Goal: Task Accomplishment & Management: Manage account settings

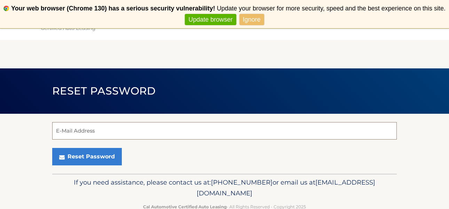
click at [79, 133] on input "E-Mail Address" at bounding box center [224, 130] width 345 height 17
type input "ievalle@att.net"
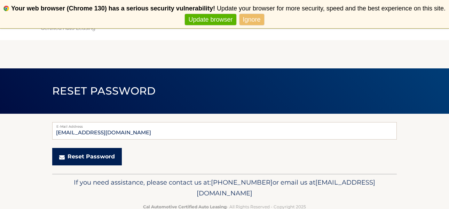
click at [102, 156] on button "Reset Password" at bounding box center [87, 156] width 70 height 17
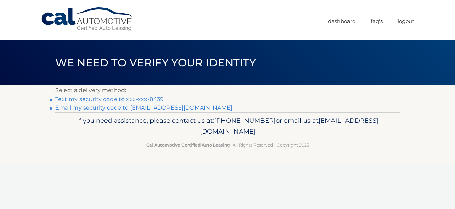
click at [118, 96] on link "Text my security code to xxx-xxx-8439" at bounding box center [109, 99] width 109 height 7
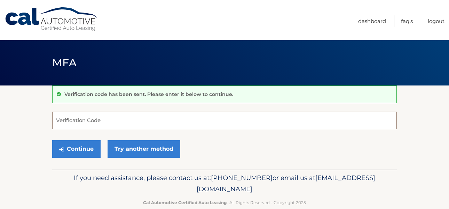
click at [99, 119] on input "Verification Code" at bounding box center [224, 119] width 345 height 17
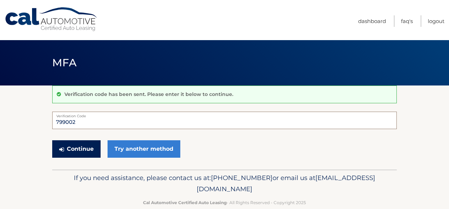
type input "799002"
click at [77, 146] on button "Continue" at bounding box center [76, 148] width 48 height 17
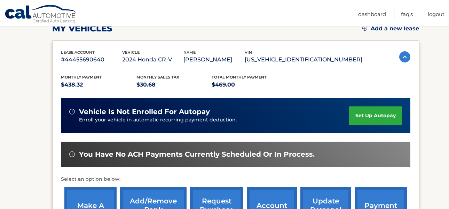
scroll to position [104, 0]
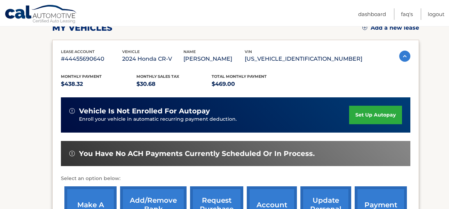
click at [375, 113] on link "set up autopay" at bounding box center [375, 115] width 53 height 18
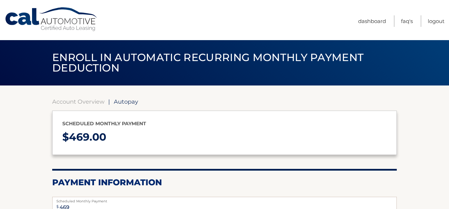
select select "ODg5MzZlMjktYTg1ZC00OWFlLTk3MzYtNzg4MTYyZTg5YmRj"
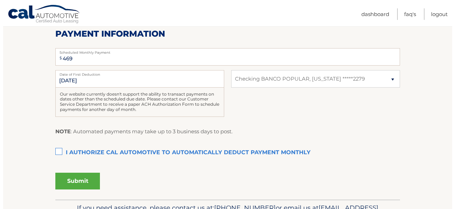
scroll to position [174, 0]
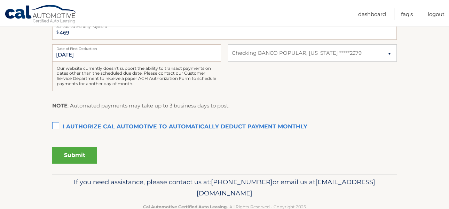
click at [55, 124] on label "I authorize cal automotive to automatically deduct payment monthly This checkbo…" at bounding box center [224, 127] width 345 height 14
click at [0, 0] on input "I authorize cal automotive to automatically deduct payment monthly This checkbo…" at bounding box center [0, 0] width 0 height 0
click at [78, 152] on button "Submit" at bounding box center [74, 155] width 45 height 17
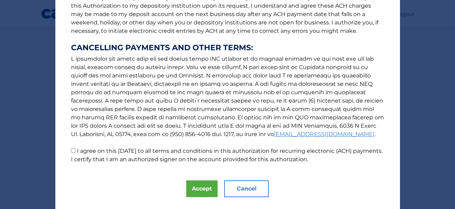
scroll to position [120, 0]
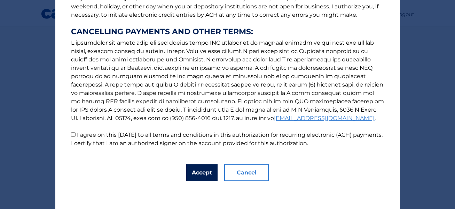
click at [209, 168] on button "Accept" at bounding box center [201, 172] width 31 height 17
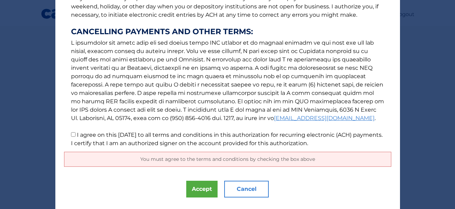
click at [71, 134] on input "I agree on this 09/28/2025 to all terms and conditions in this authorization fo…" at bounding box center [73, 134] width 5 height 5
checkbox input "true"
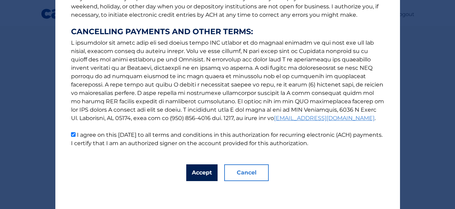
click at [200, 169] on button "Accept" at bounding box center [201, 172] width 31 height 17
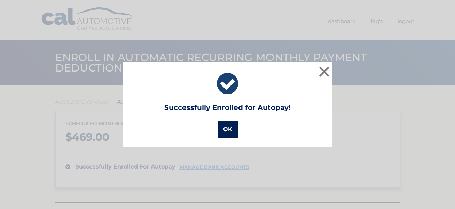
click at [227, 129] on button "OK" at bounding box center [228, 129] width 20 height 17
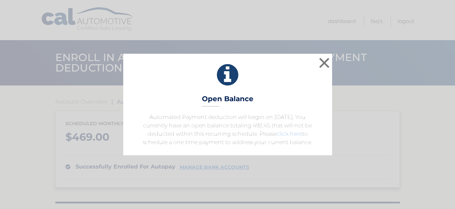
click at [287, 133] on link "click here" at bounding box center [290, 133] width 26 height 7
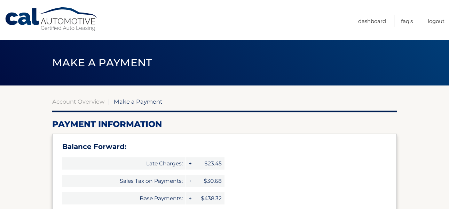
select select "ODg5MzZlMjktYTg1ZC00OWFlLTk3MzYtNzg4MTYyZTg5YmRj"
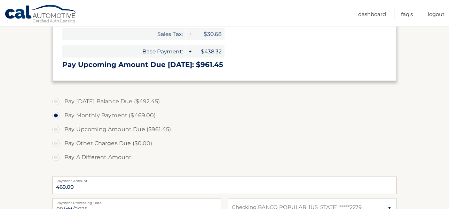
scroll to position [174, 0]
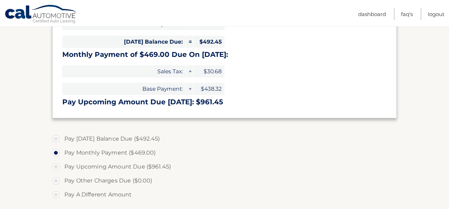
click at [57, 139] on label "Pay Today's Balance Due ($492.45)" at bounding box center [224, 139] width 345 height 14
click at [57, 139] on input "Pay Today's Balance Due ($492.45)" at bounding box center [58, 137] width 7 height 11
radio input "true"
type input "492.45"
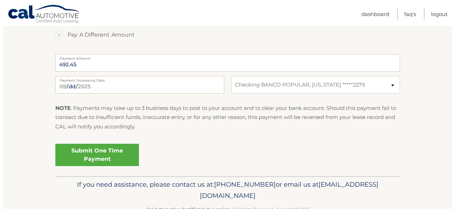
scroll to position [348, 0]
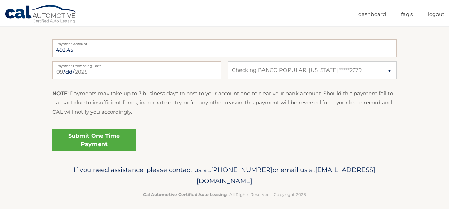
click at [99, 135] on link "Submit One Time Payment" at bounding box center [94, 140] width 84 height 22
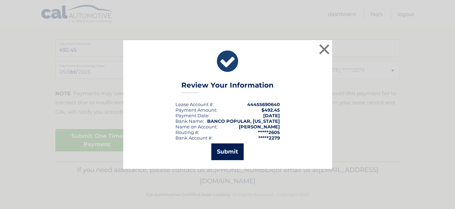
click at [233, 153] on button "Submit" at bounding box center [227, 151] width 32 height 17
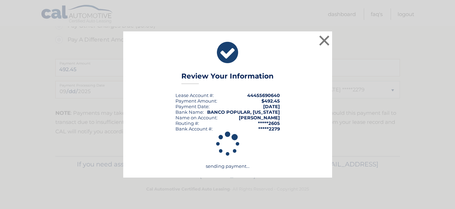
scroll to position [329, 0]
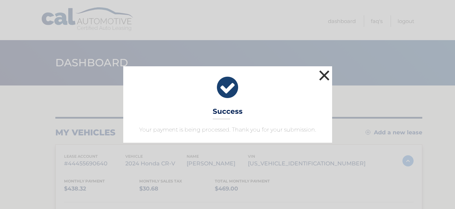
click at [321, 69] on button "×" at bounding box center [325, 75] width 14 height 14
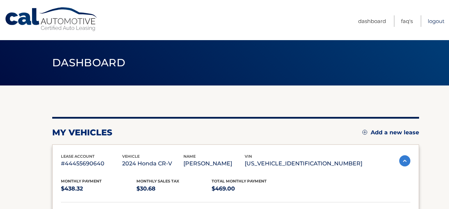
click at [428, 18] on link "Logout" at bounding box center [436, 20] width 17 height 11
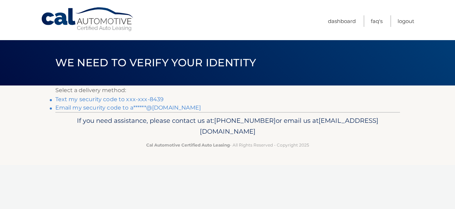
click at [149, 95] on li "Text my security code to xxx-xxx-8439" at bounding box center [227, 99] width 345 height 8
click at [157, 97] on link "Text my security code to xxx-xxx-8439" at bounding box center [109, 99] width 109 height 7
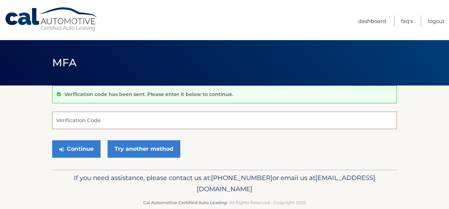
click at [96, 119] on input "Verification Code" at bounding box center [224, 119] width 345 height 17
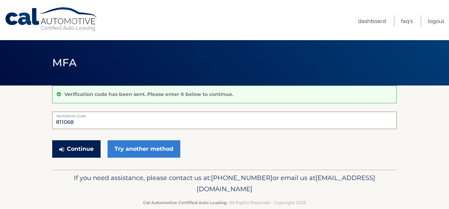
type input "811068"
click at [77, 144] on button "Continue" at bounding box center [76, 148] width 48 height 17
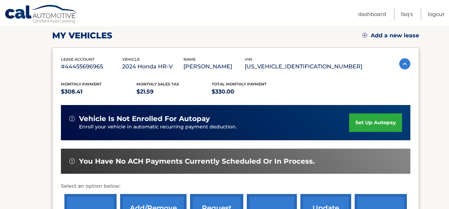
scroll to position [104, 0]
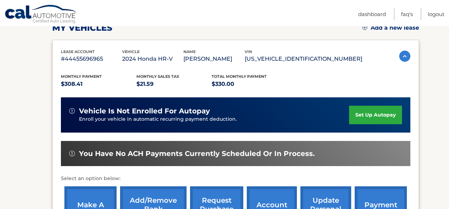
click at [380, 113] on link "set up autopay" at bounding box center [375, 115] width 53 height 18
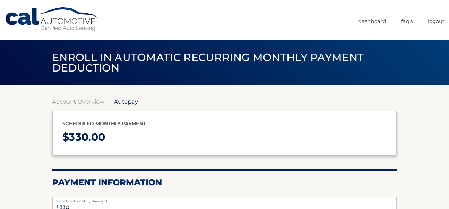
select select "Yzc1YjQ4NmUtNGYyYy00NWZlLWE1MTUtNDJhOTMxZjg0MWNm"
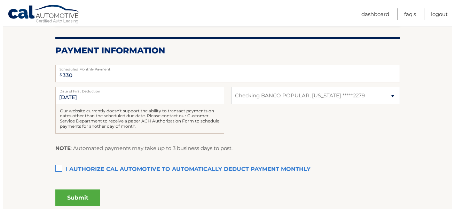
scroll to position [139, 0]
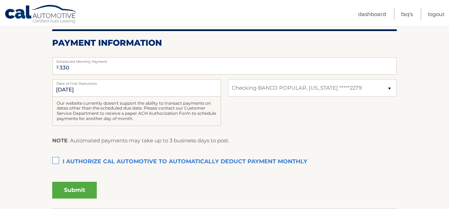
click at [54, 160] on label "I authorize cal automotive to automatically deduct payment monthly This checkbo…" at bounding box center [224, 162] width 345 height 14
click at [0, 0] on input "I authorize cal automotive to automatically deduct payment monthly This checkbo…" at bounding box center [0, 0] width 0 height 0
click at [75, 192] on button "Submit" at bounding box center [74, 189] width 45 height 17
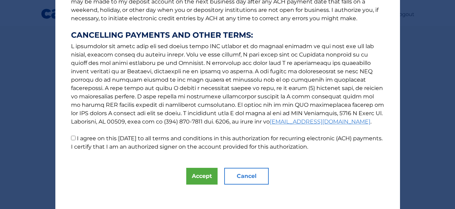
scroll to position [120, 0]
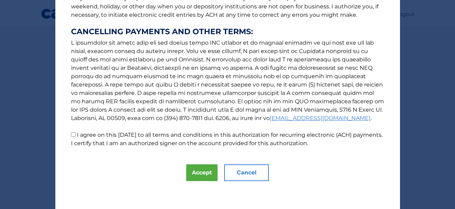
click at [71, 135] on input "I agree on this [DATE] to all terms and conditions in this authorization for re…" at bounding box center [73, 134] width 5 height 5
checkbox input "true"
click at [201, 172] on button "Accept" at bounding box center [201, 172] width 31 height 17
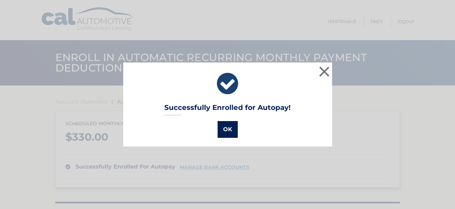
click at [229, 130] on button "OK" at bounding box center [228, 129] width 20 height 17
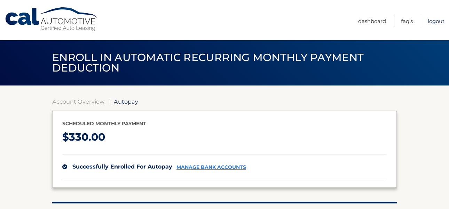
click at [428, 21] on link "Logout" at bounding box center [436, 20] width 17 height 11
